Goal: Task Accomplishment & Management: Use online tool/utility

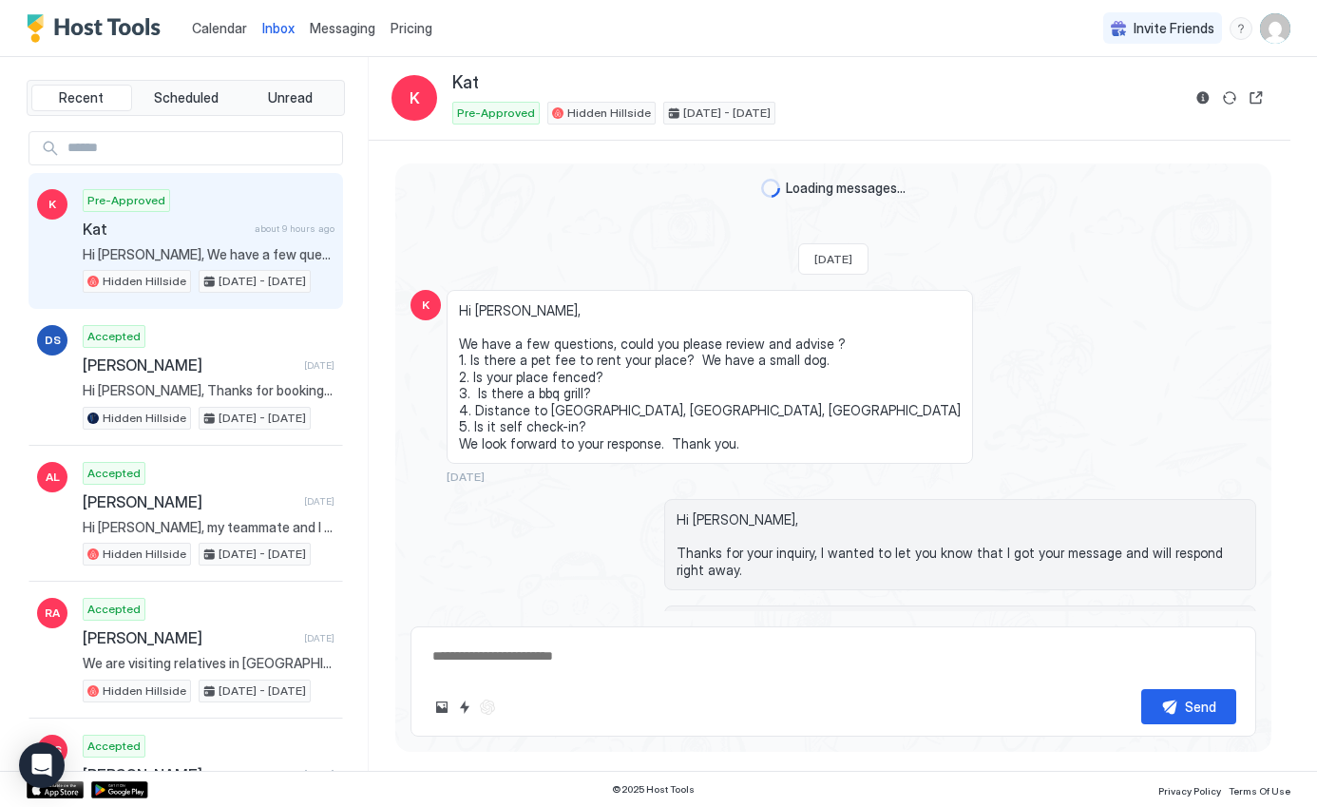
scroll to position [759, 0]
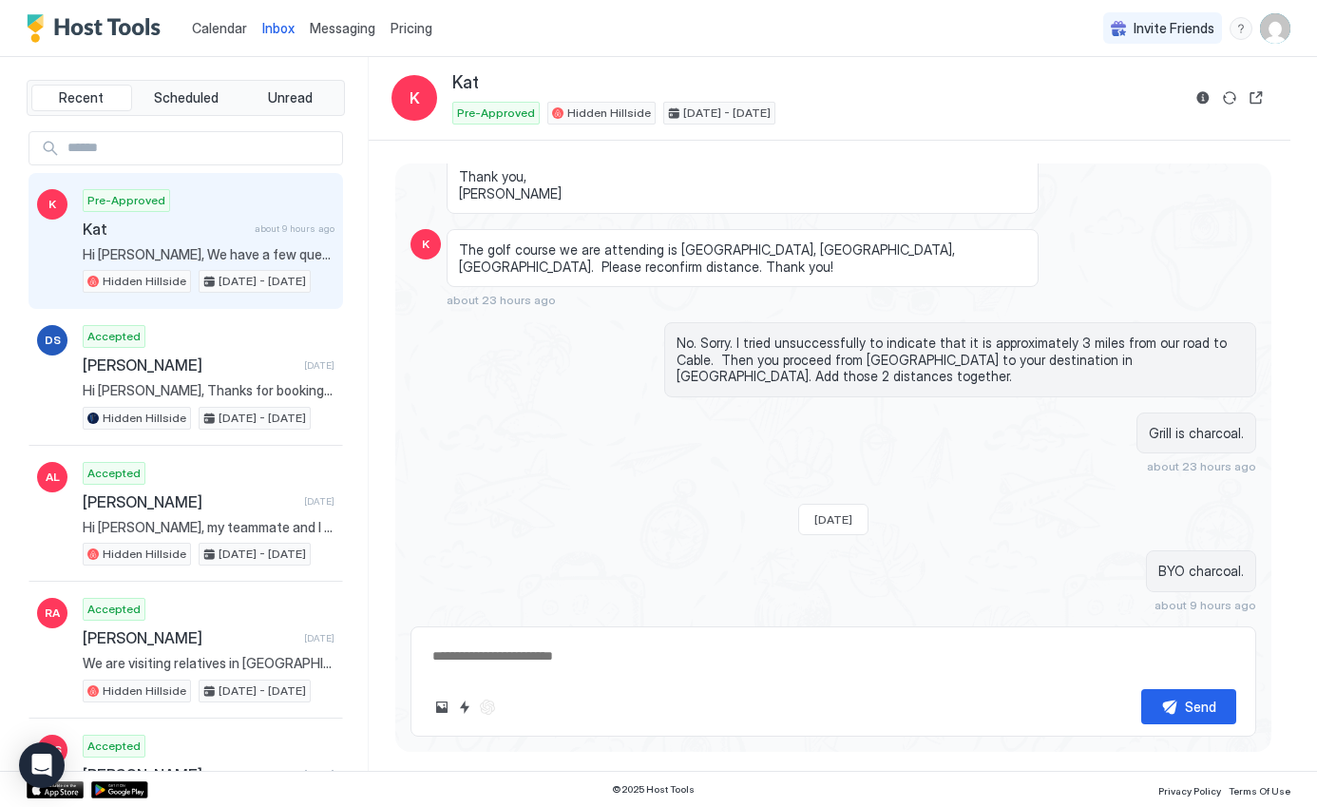
click at [200, 239] on div "Pre-Approved [PERSON_NAME] about 9 hours ago Hi [PERSON_NAME], We have a few qu…" at bounding box center [209, 241] width 252 height 105
type textarea "*"
click at [222, 29] on span "Calendar" at bounding box center [219, 28] width 55 height 16
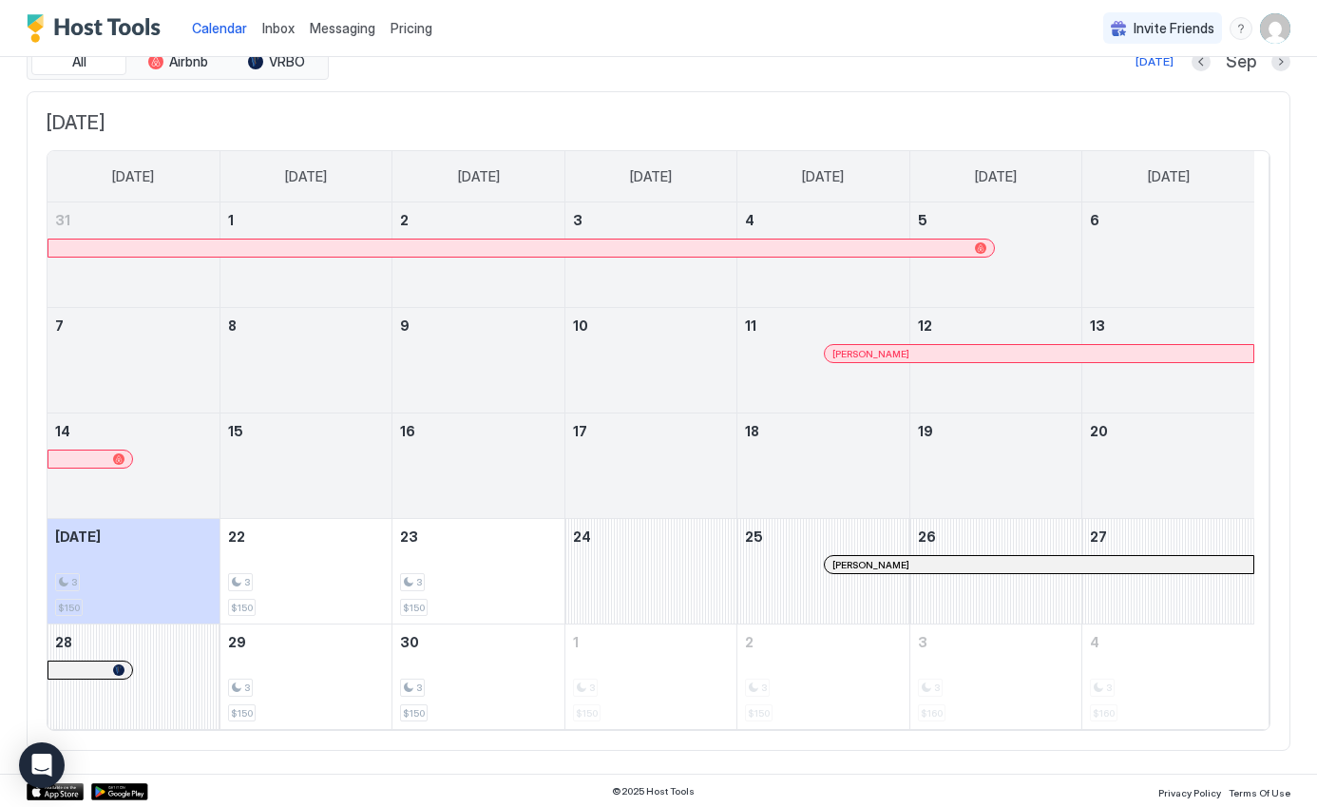
scroll to position [81, 0]
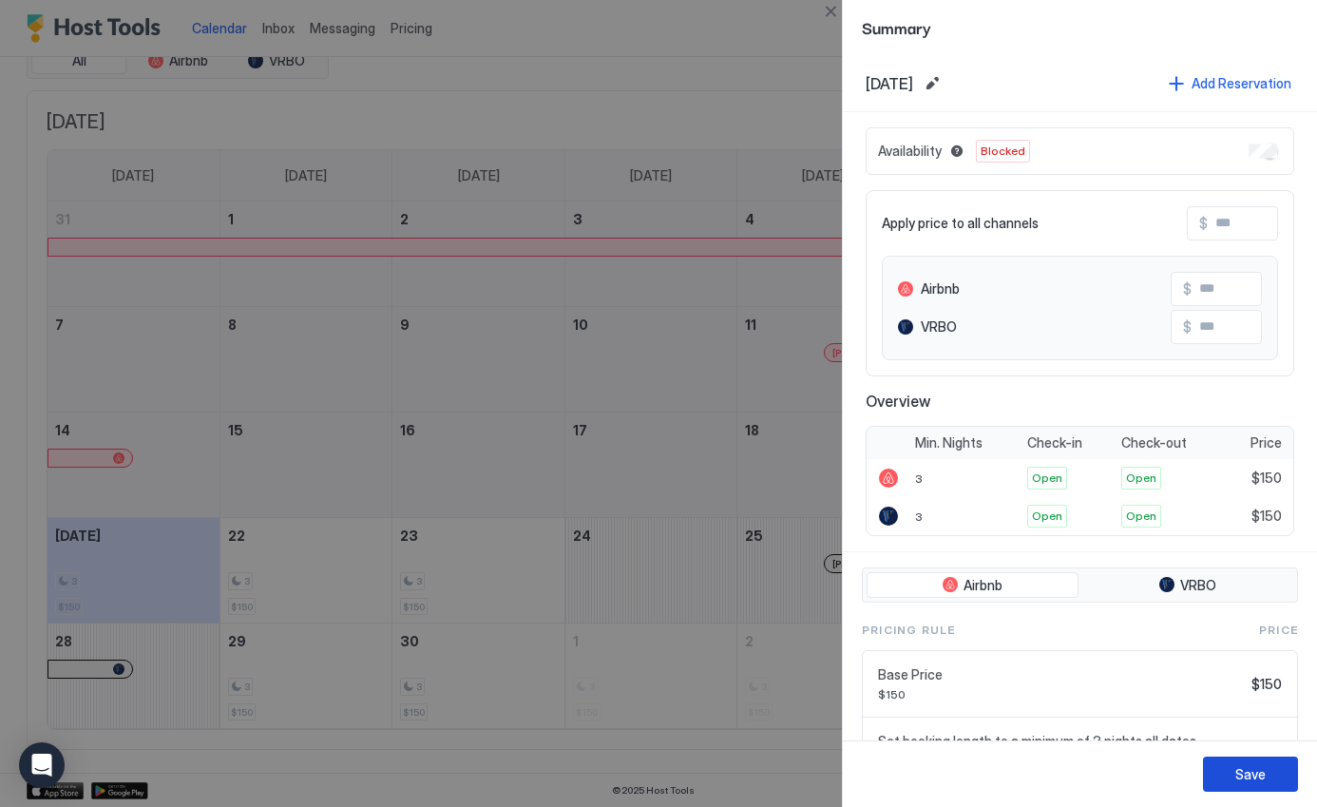
click at [1251, 779] on div "Save" at bounding box center [1250, 774] width 30 height 20
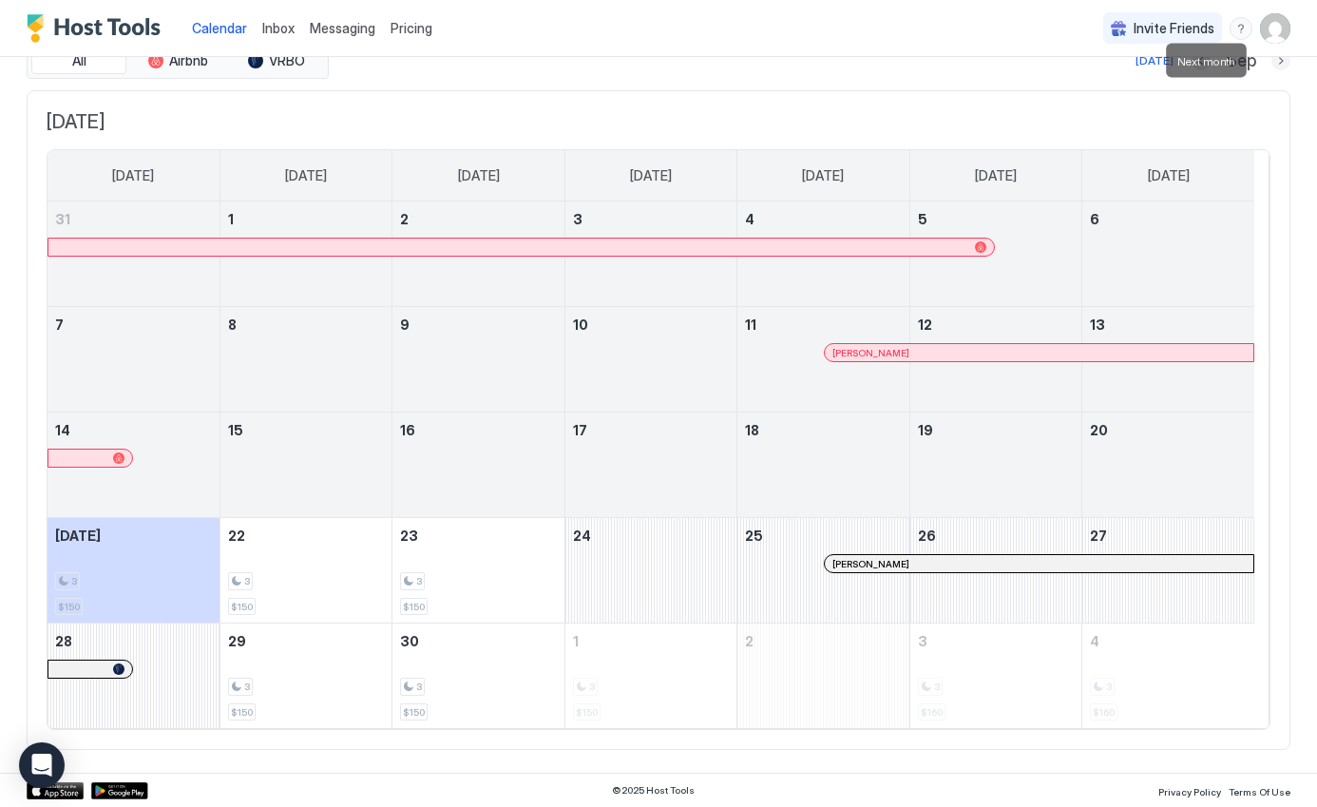
click at [1271, 62] on button "Next month" at bounding box center [1280, 60] width 19 height 19
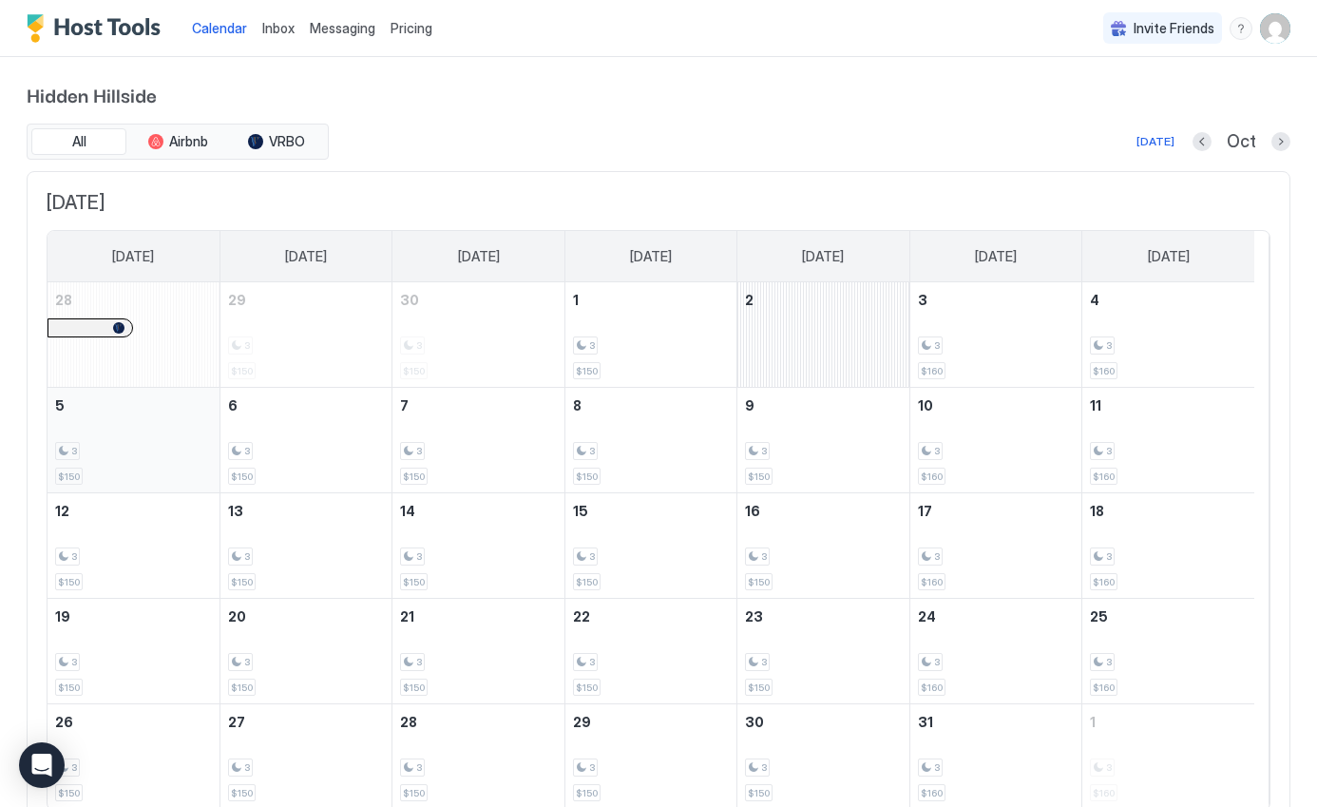
click at [126, 445] on div "3" at bounding box center [133, 451] width 157 height 18
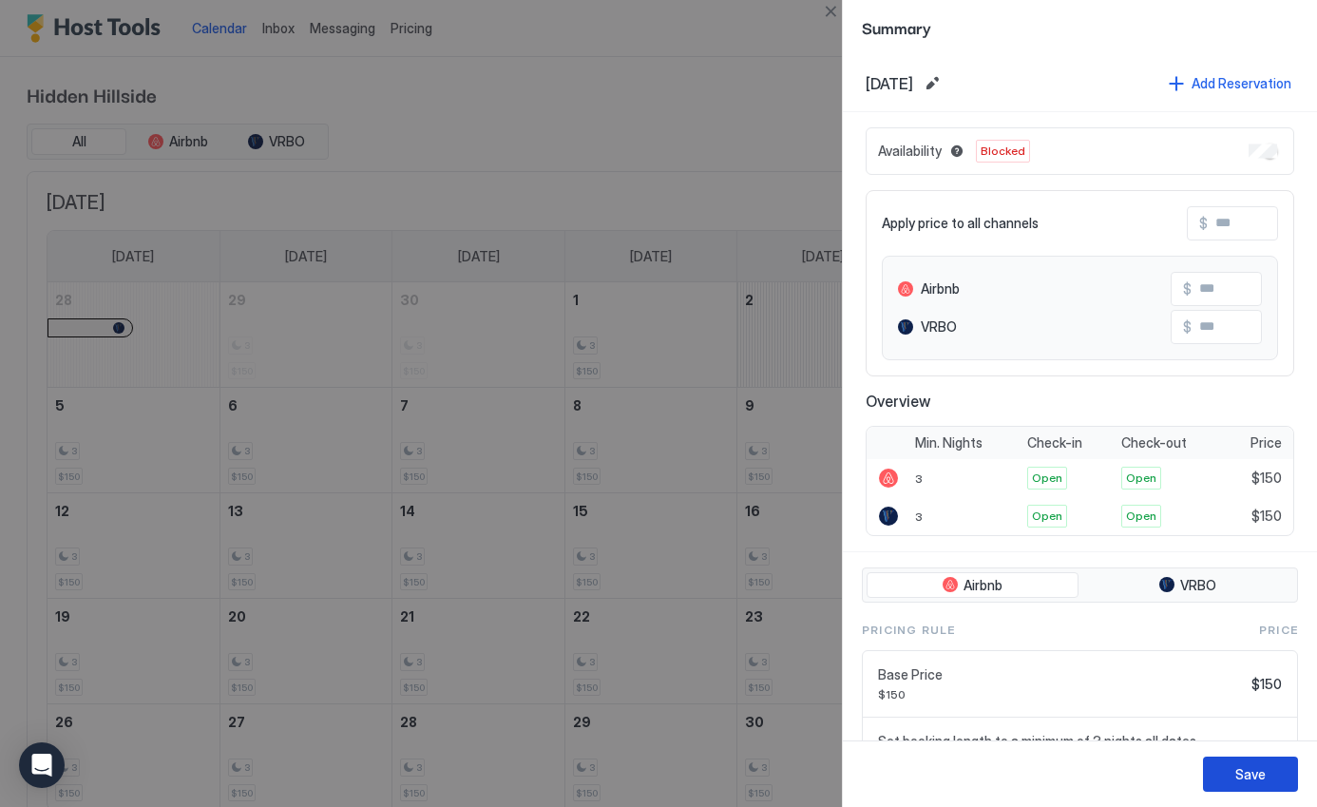
click at [1253, 769] on div "Save" at bounding box center [1250, 774] width 30 height 20
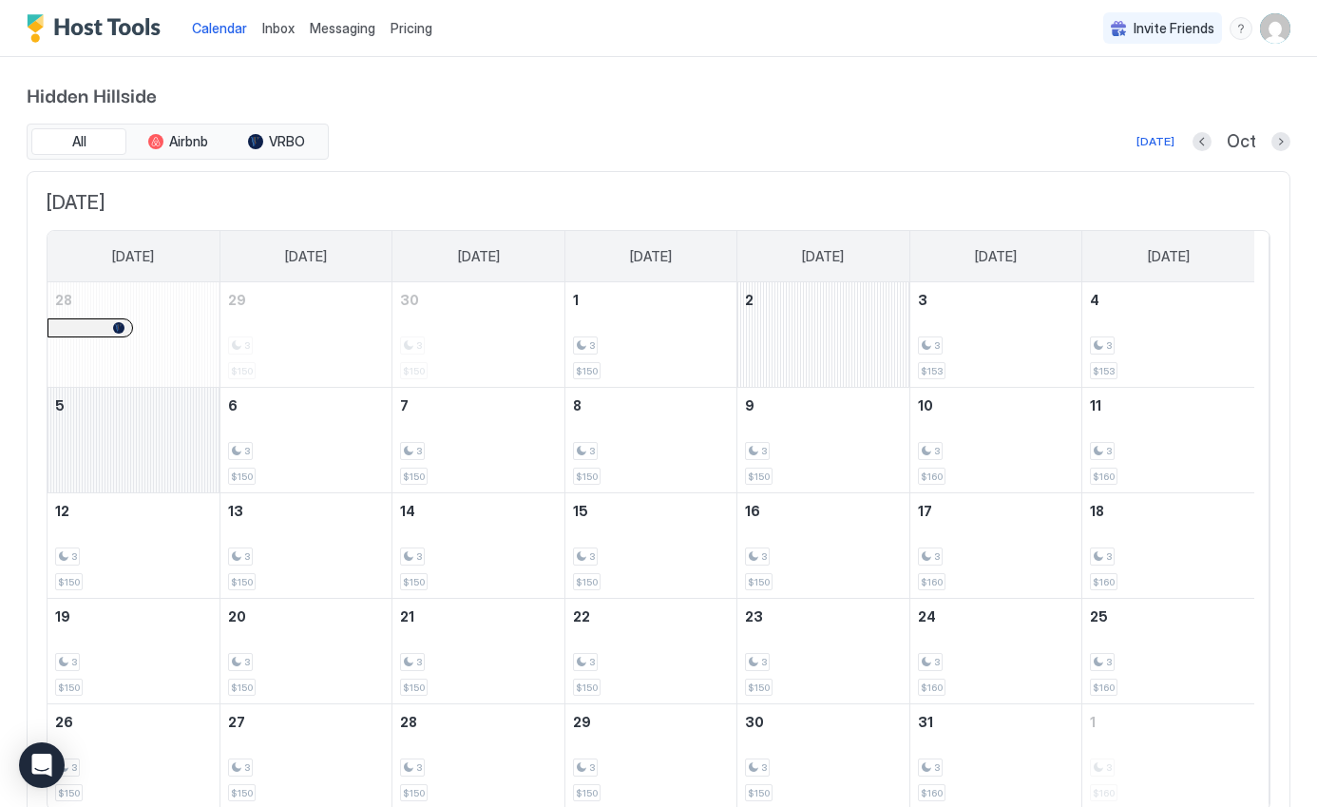
click at [140, 469] on div "October 5, 2025" at bounding box center [134, 440] width 172 height 105
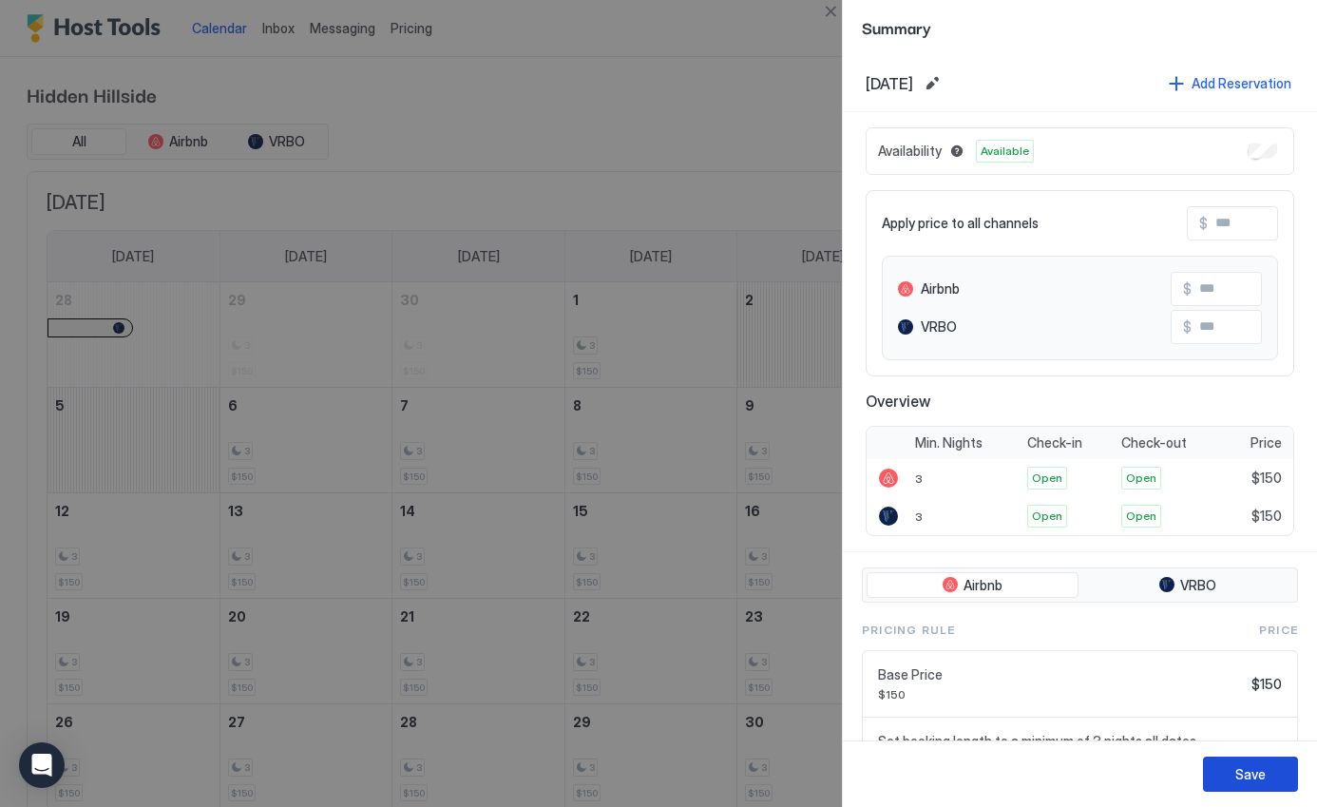
click at [1245, 776] on div "Save" at bounding box center [1250, 774] width 30 height 20
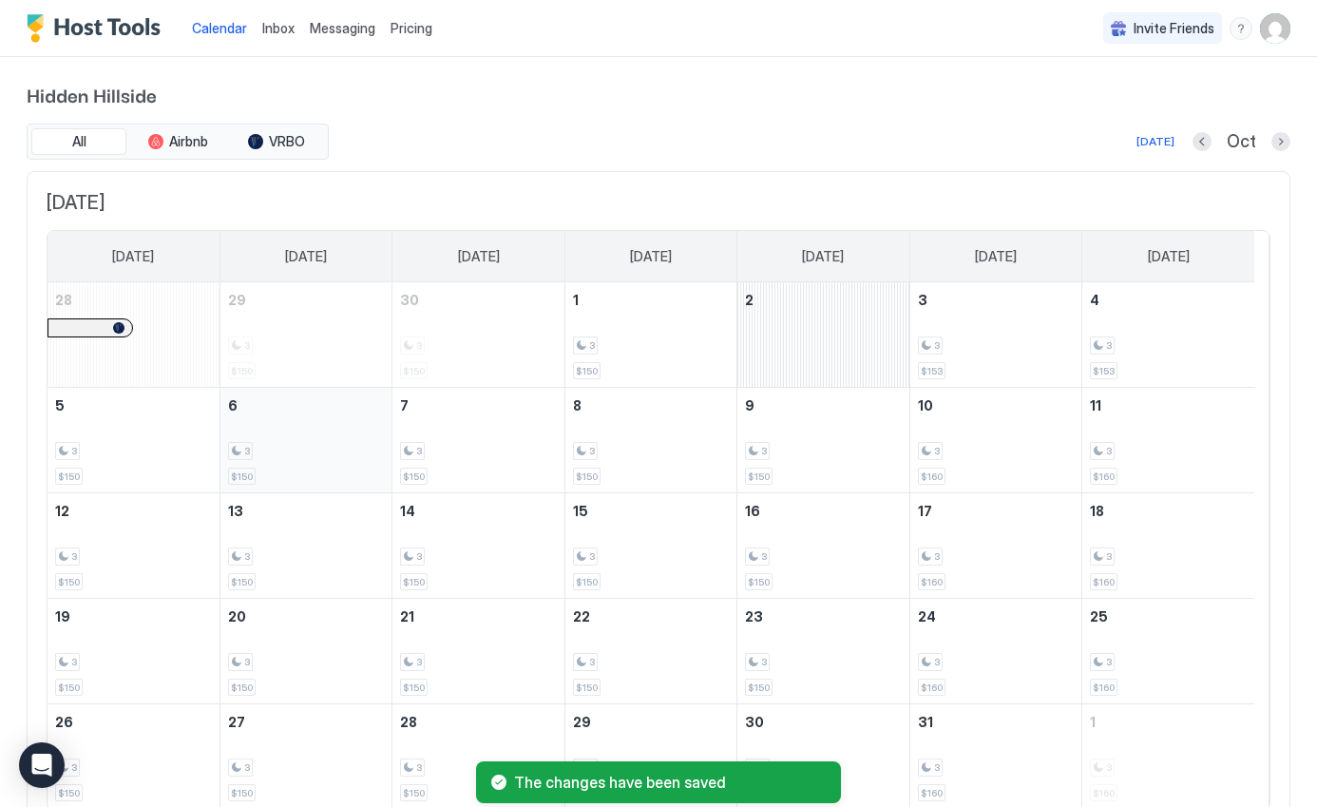
click at [272, 448] on div "3" at bounding box center [306, 451] width 156 height 18
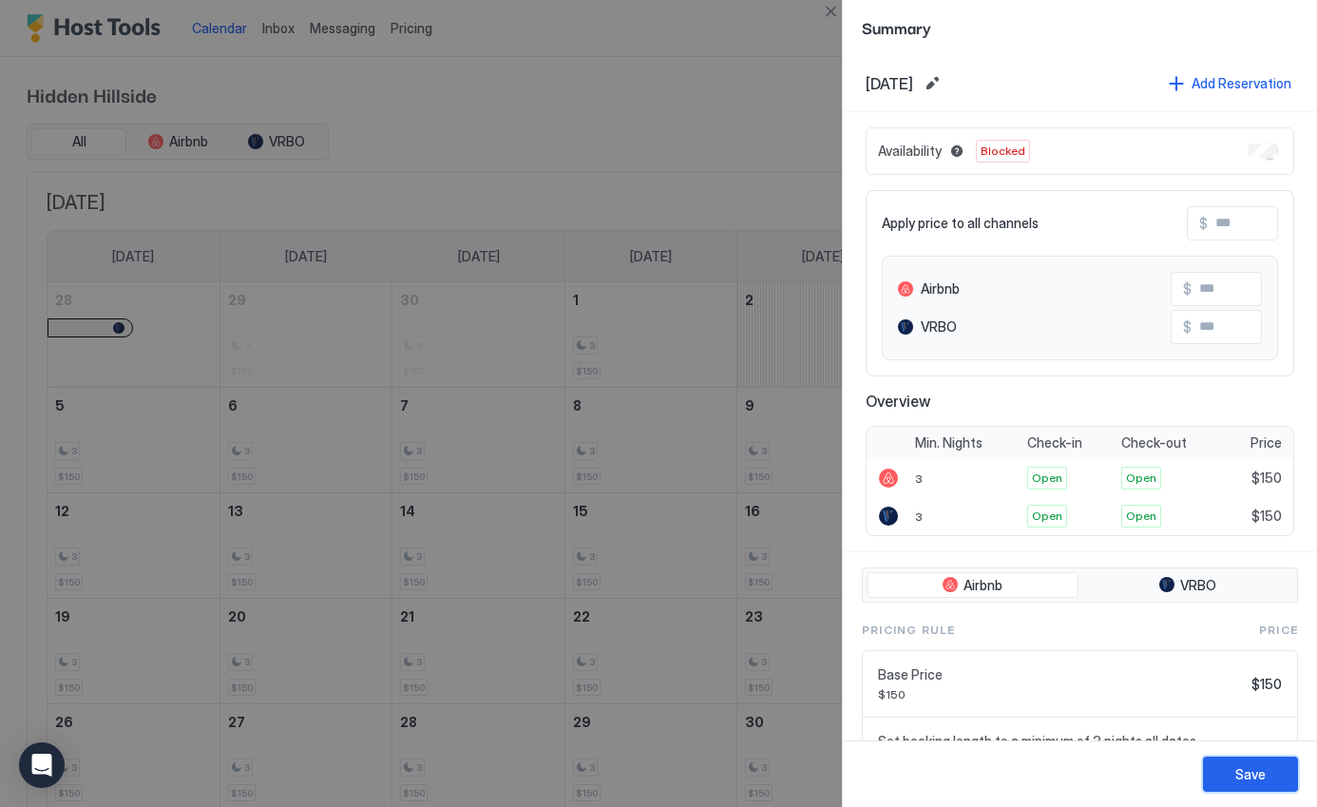
click at [1256, 779] on div "Save" at bounding box center [1250, 774] width 30 height 20
